Goal: Information Seeking & Learning: Learn about a topic

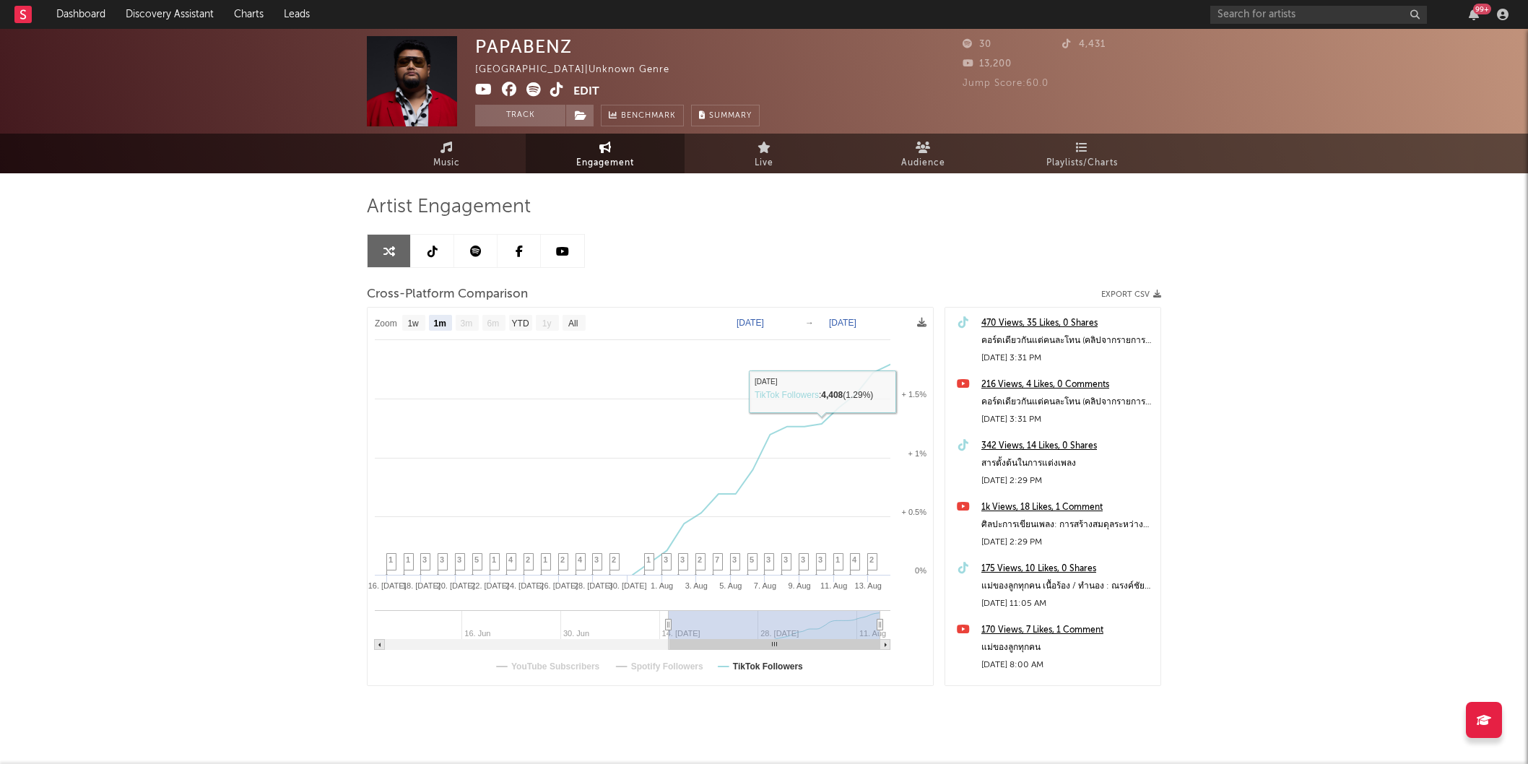
select select "1m"
click at [1252, 10] on input "text" at bounding box center [1318, 15] width 217 height 18
type input "[PERSON_NAME]"
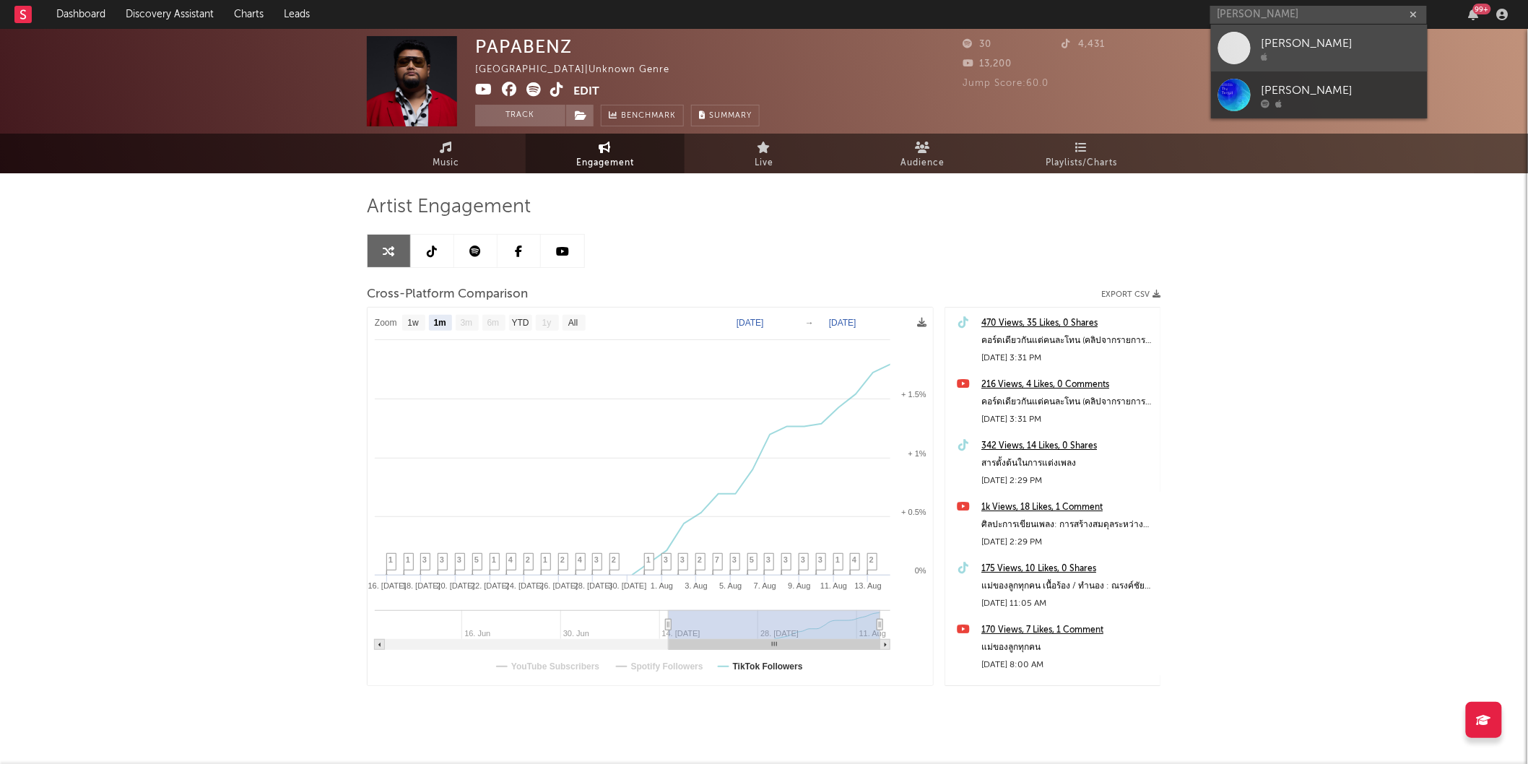
click at [1354, 45] on div "[PERSON_NAME]" at bounding box center [1341, 43] width 159 height 17
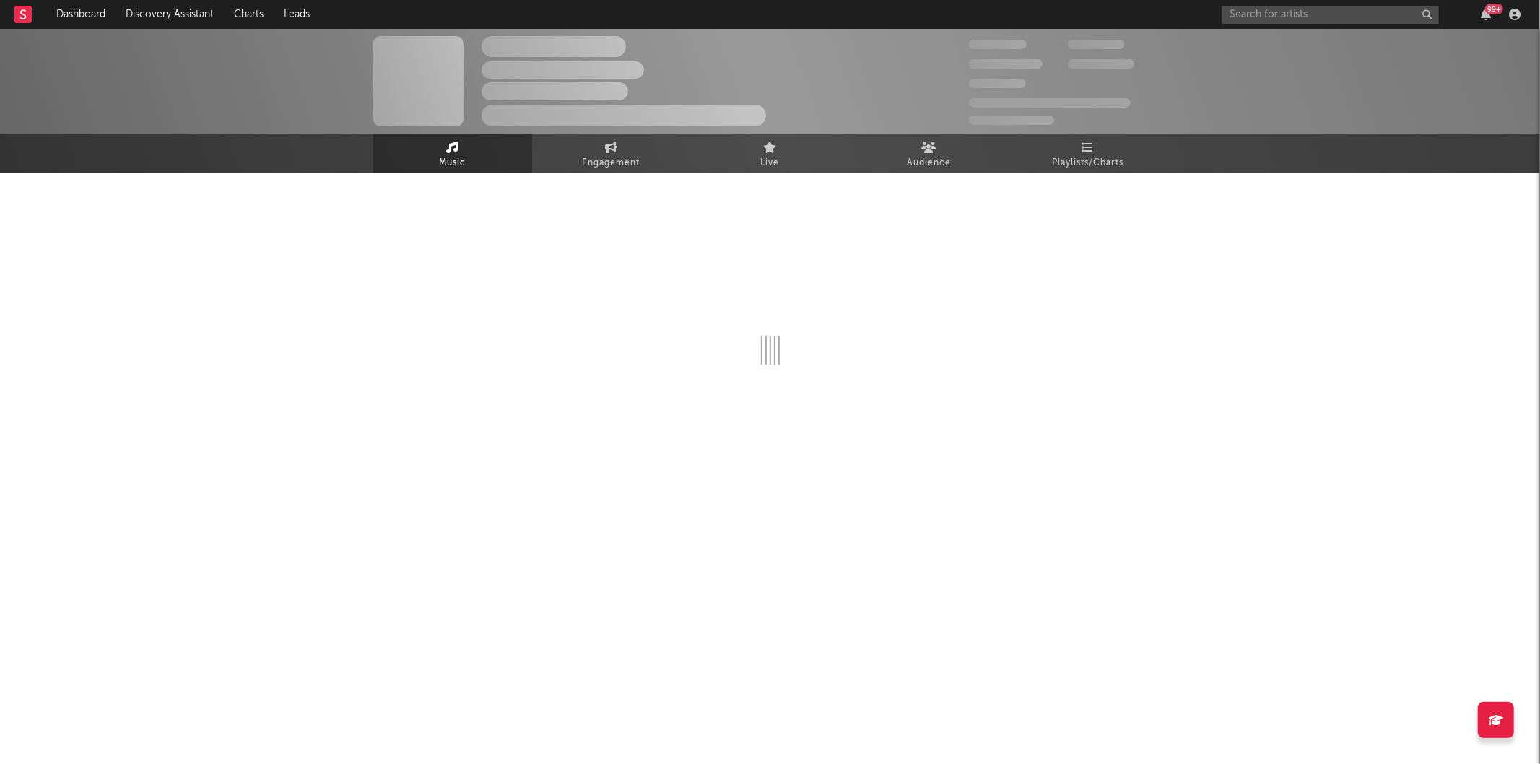
select select "1w"
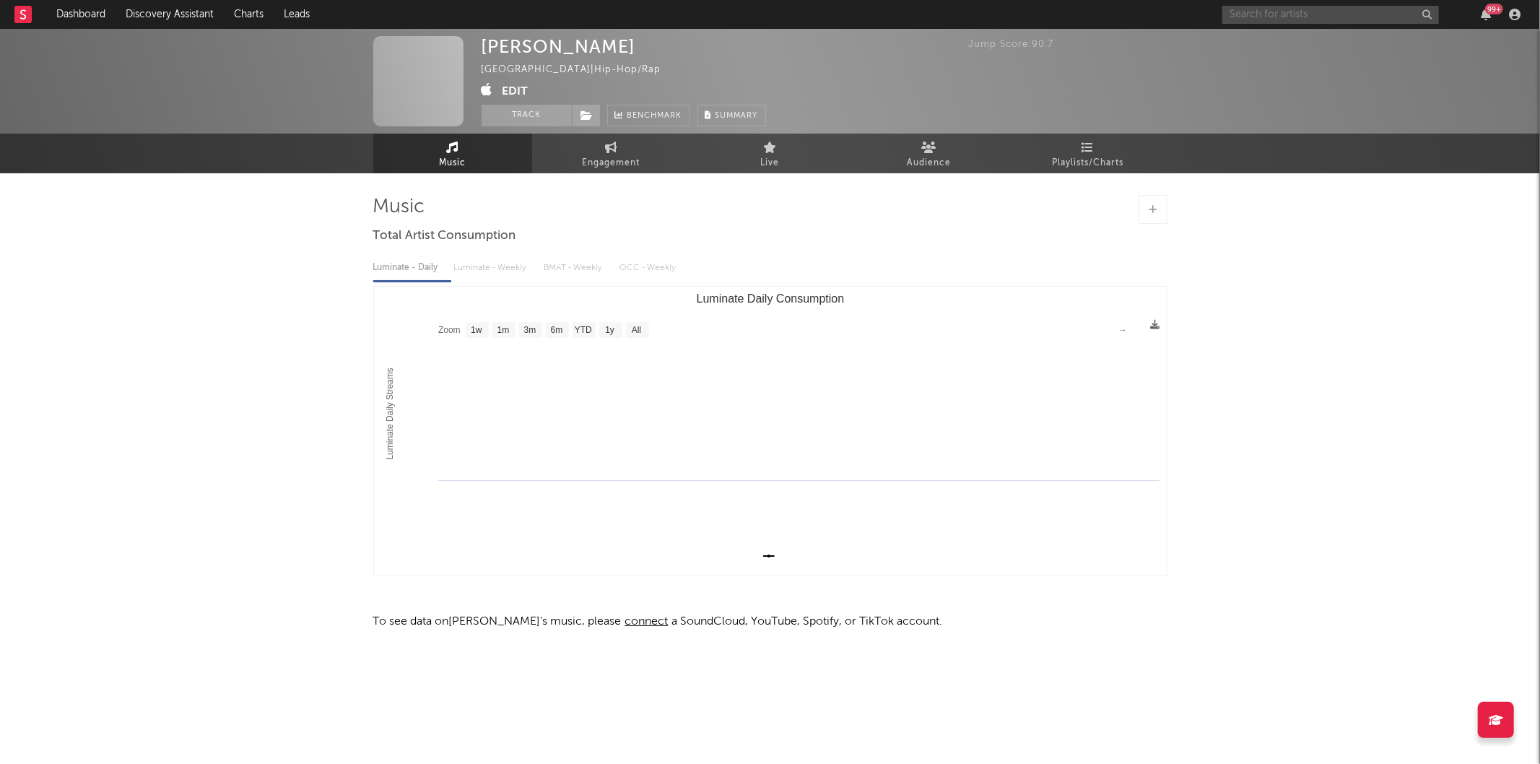
click at [1291, 15] on input "text" at bounding box center [1331, 15] width 217 height 18
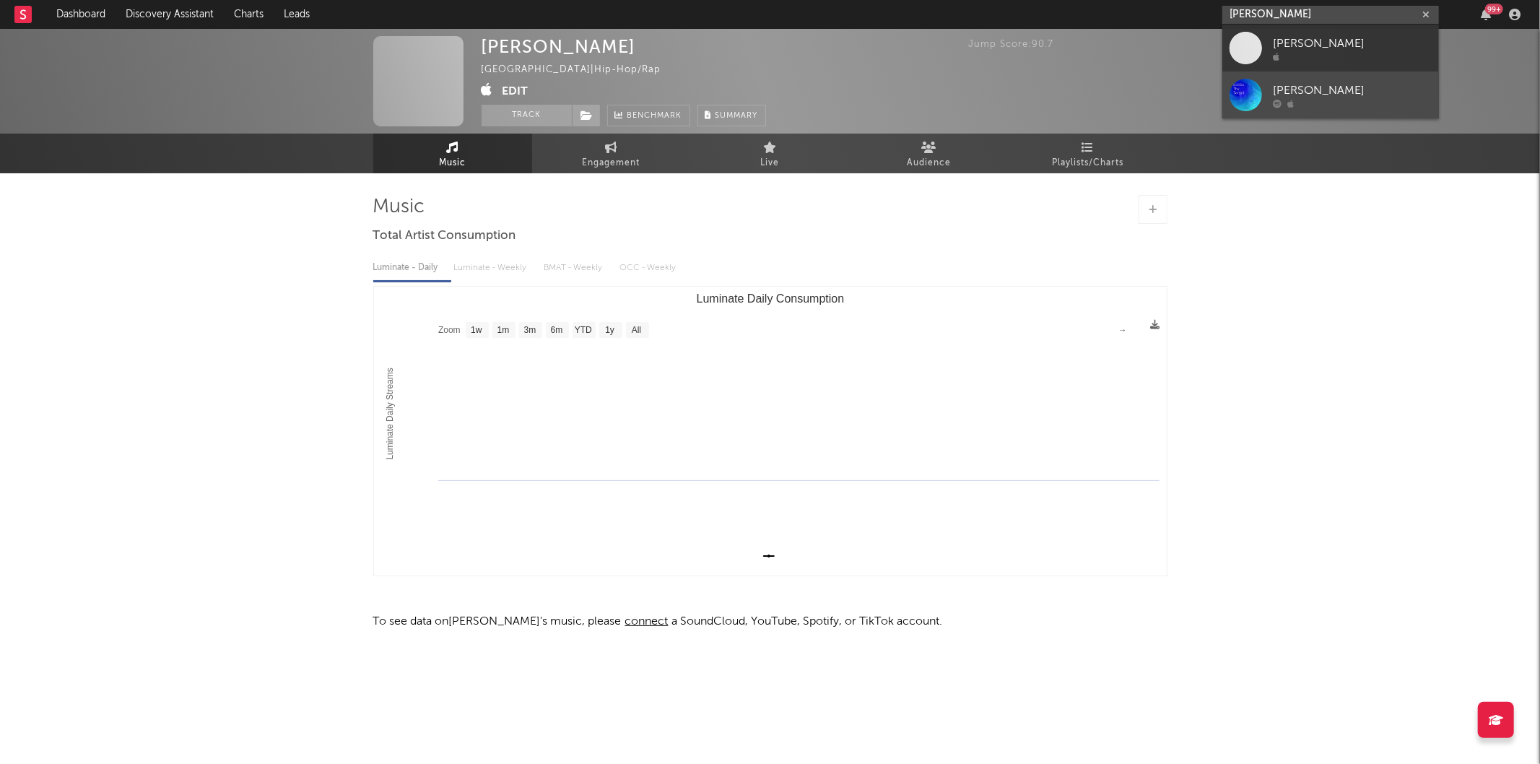
type input "[PERSON_NAME]"
click at [1339, 94] on div "[PERSON_NAME]" at bounding box center [1352, 90] width 159 height 17
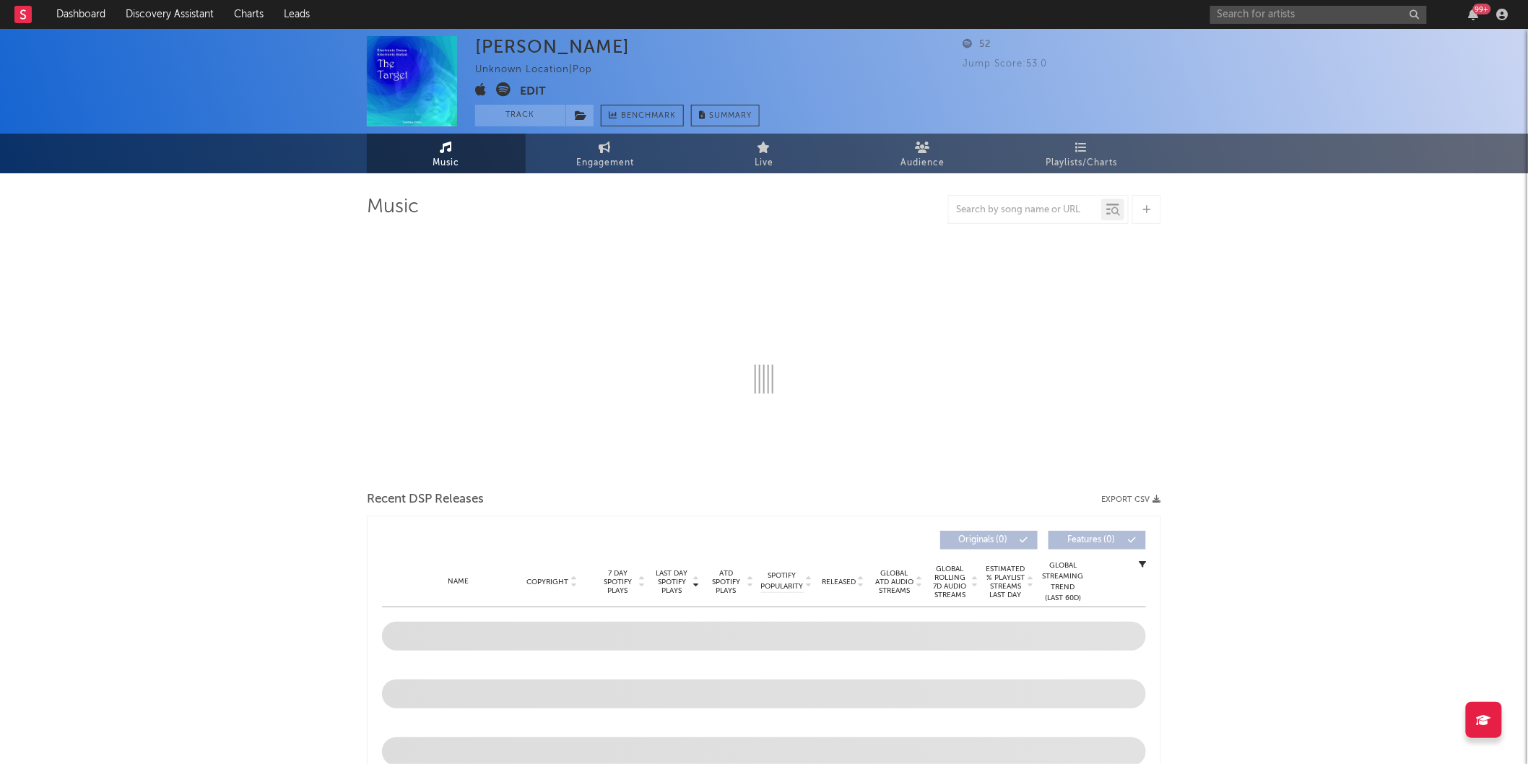
select select "6m"
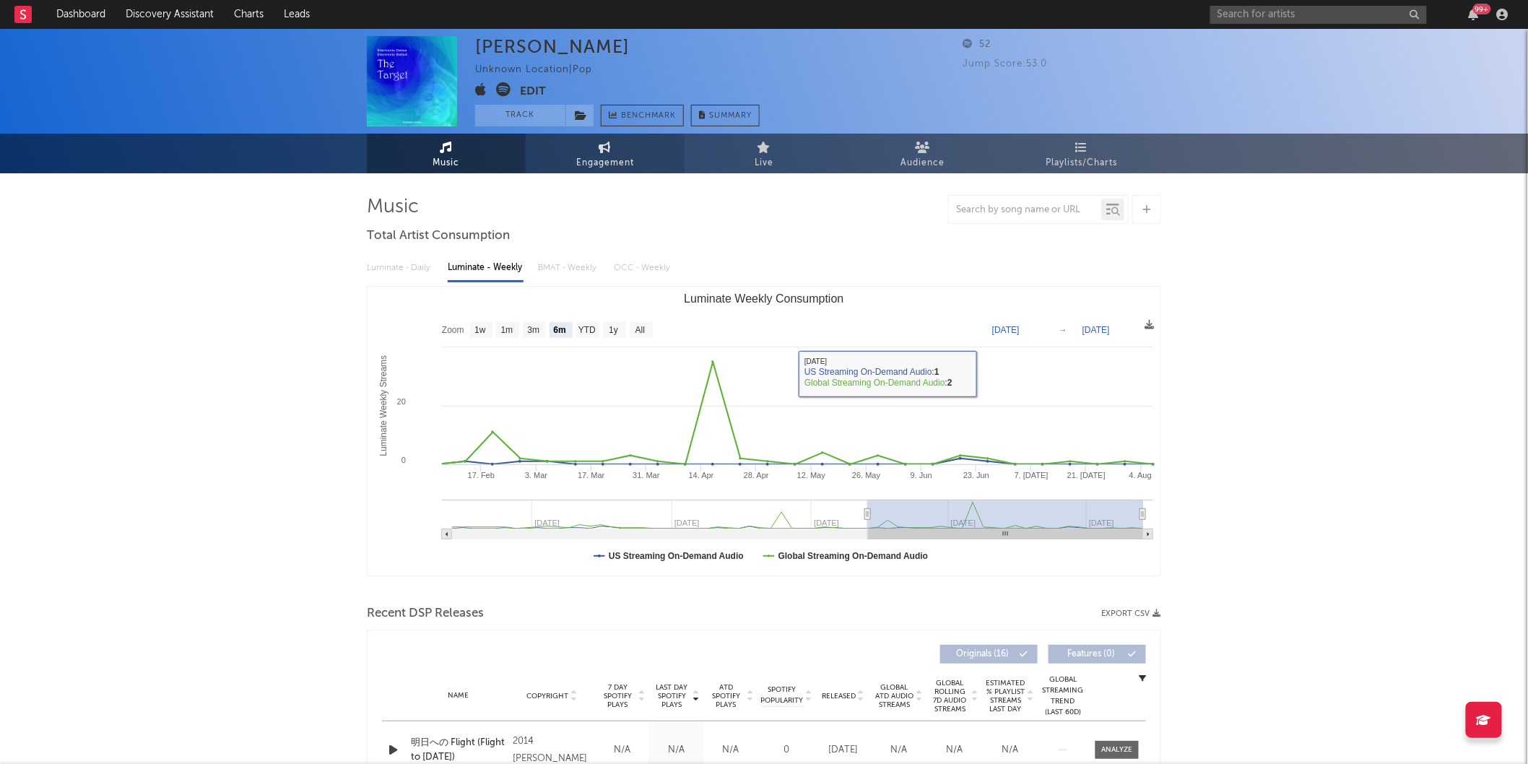
click at [604, 152] on icon at bounding box center [605, 148] width 12 height 12
select select "1w"
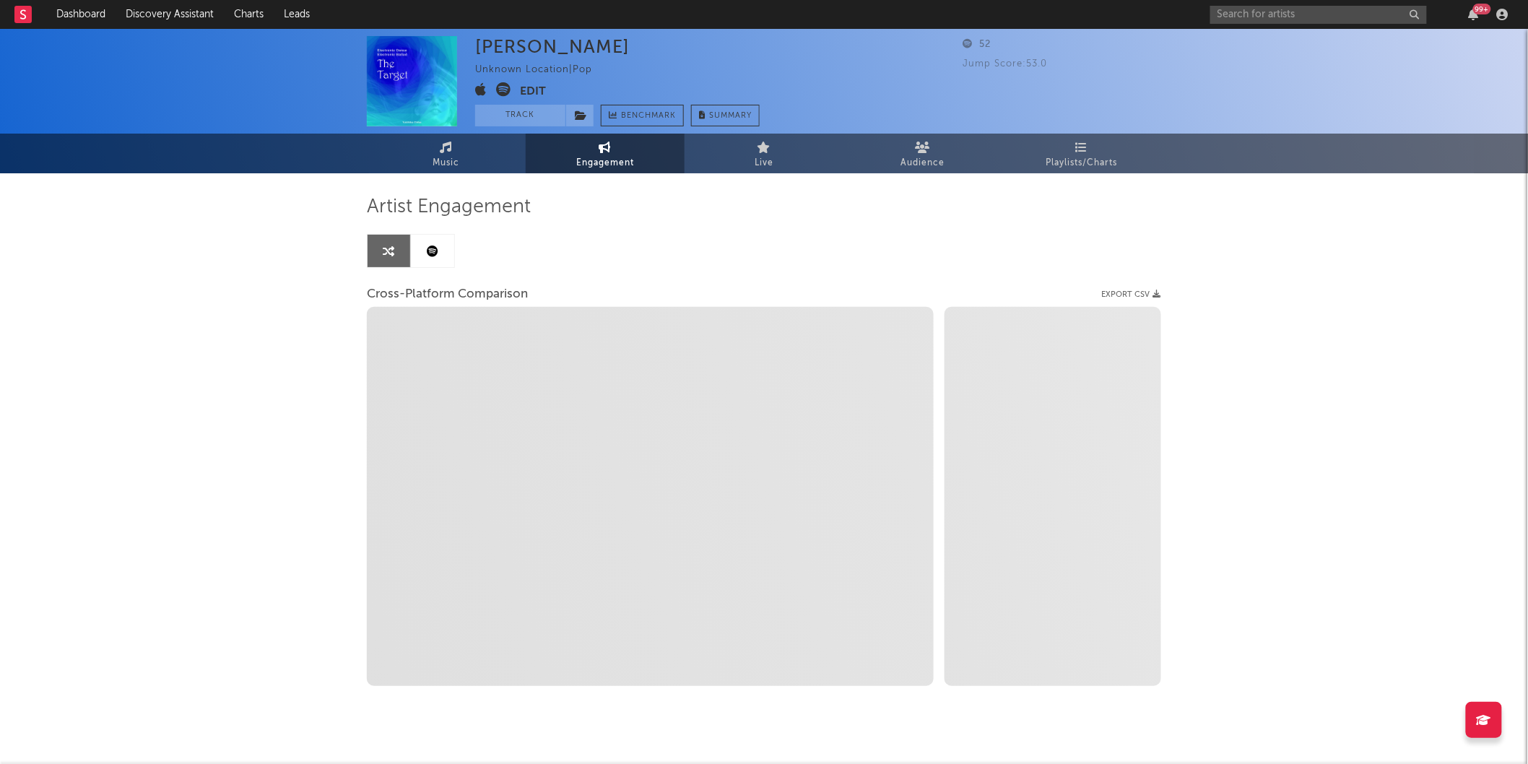
select select "1m"
